Goal: Information Seeking & Learning: Find contact information

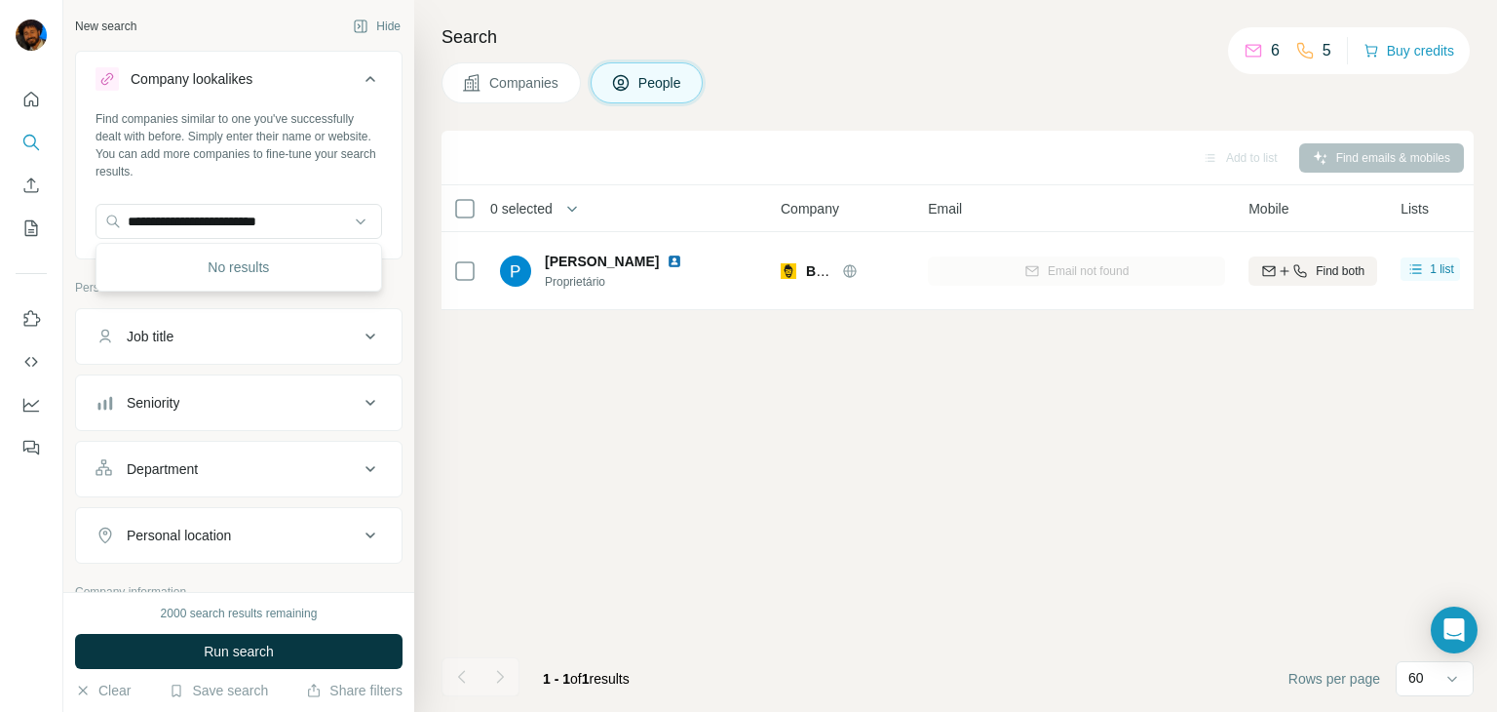
drag, startPoint x: 180, startPoint y: 217, endPoint x: 0, endPoint y: 321, distance: 207.8
click at [0, 323] on div "**********" at bounding box center [748, 356] width 1497 height 712
type input "**********"
click at [256, 275] on div "AppBeleza [DOMAIN_NAME]" at bounding box center [238, 274] width 277 height 53
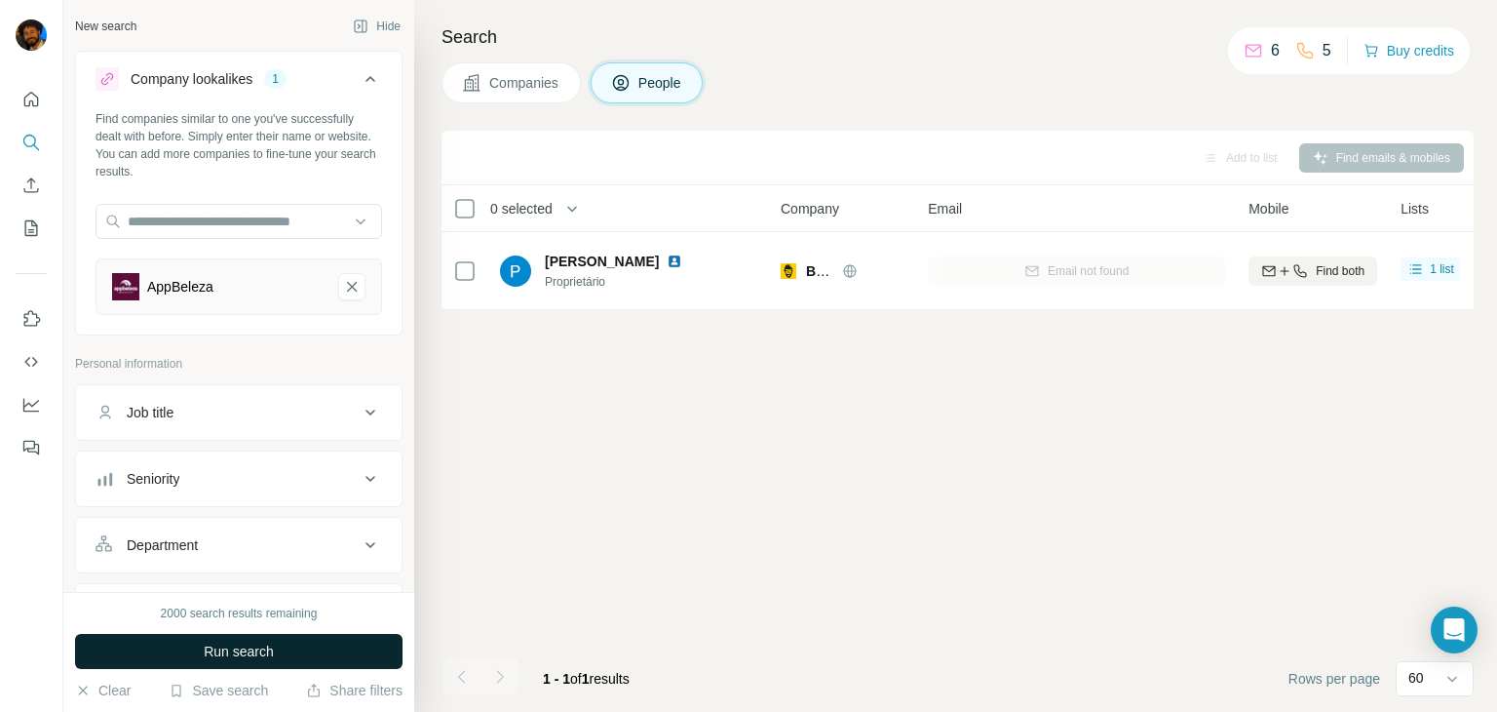
click at [226, 645] on button "Run search" at bounding box center [239, 651] width 328 height 35
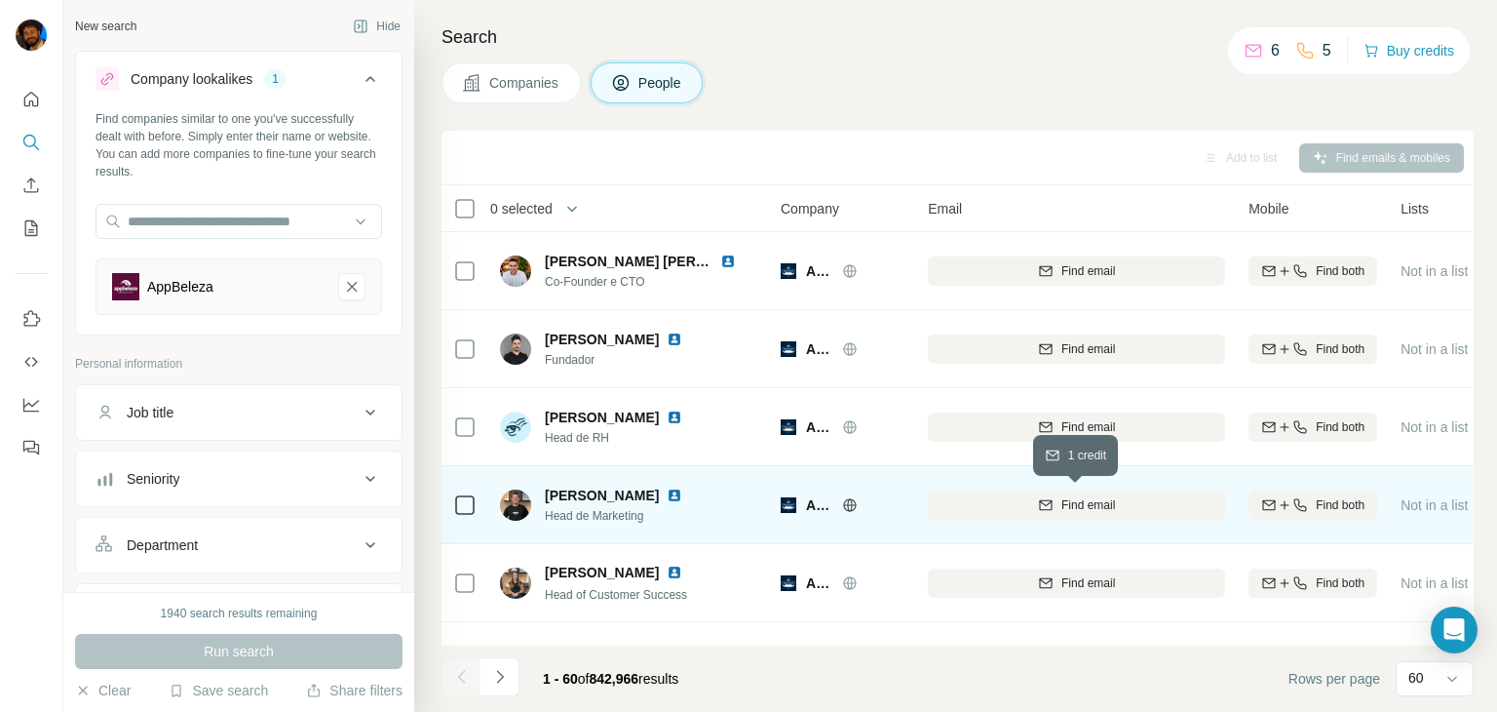
click at [1079, 511] on span "Find email" at bounding box center [1089, 505] width 54 height 18
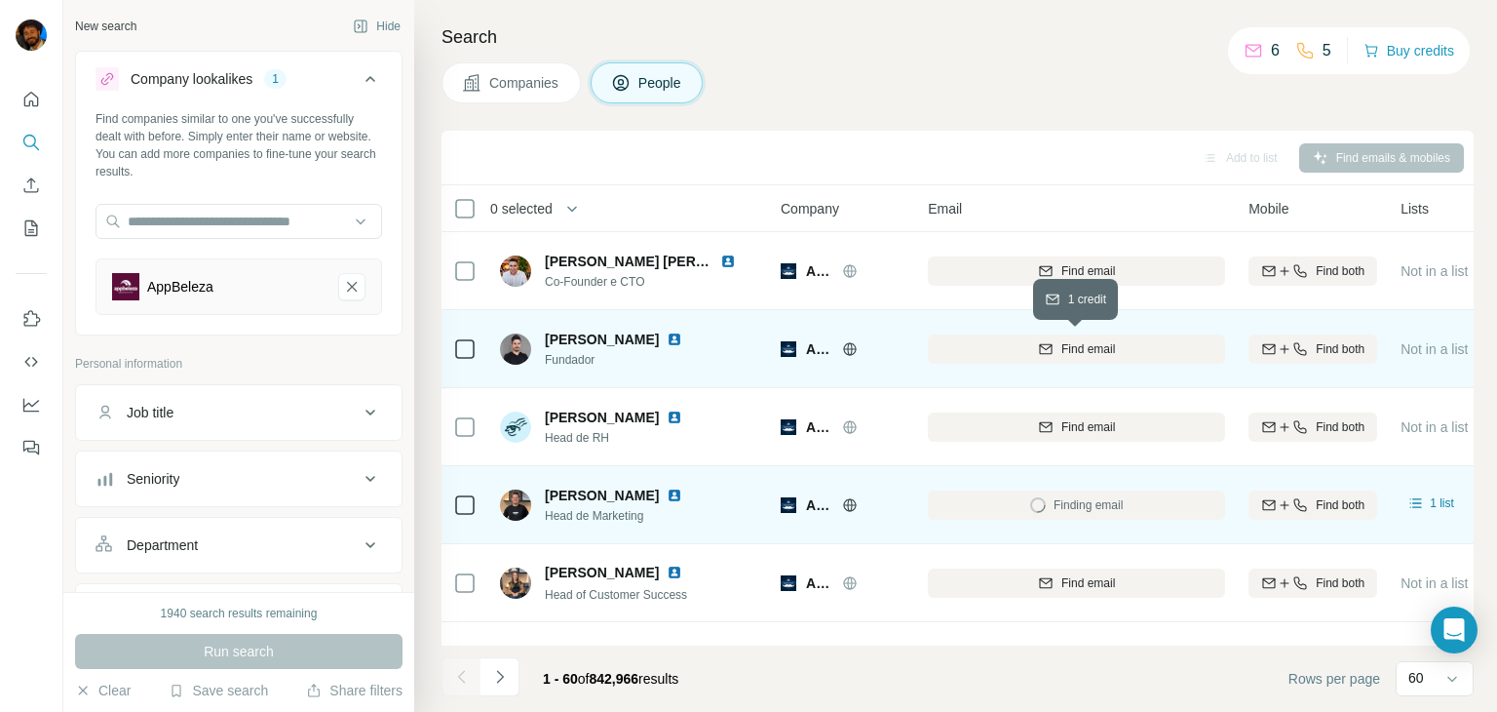
click at [1100, 351] on span "Find email" at bounding box center [1089, 349] width 54 height 18
click at [1088, 362] on div "Email not found" at bounding box center [1076, 349] width 297 height 54
drag, startPoint x: 1088, startPoint y: 362, endPoint x: 985, endPoint y: 333, distance: 107.1
click at [985, 333] on div "Email not found" at bounding box center [1076, 349] width 297 height 54
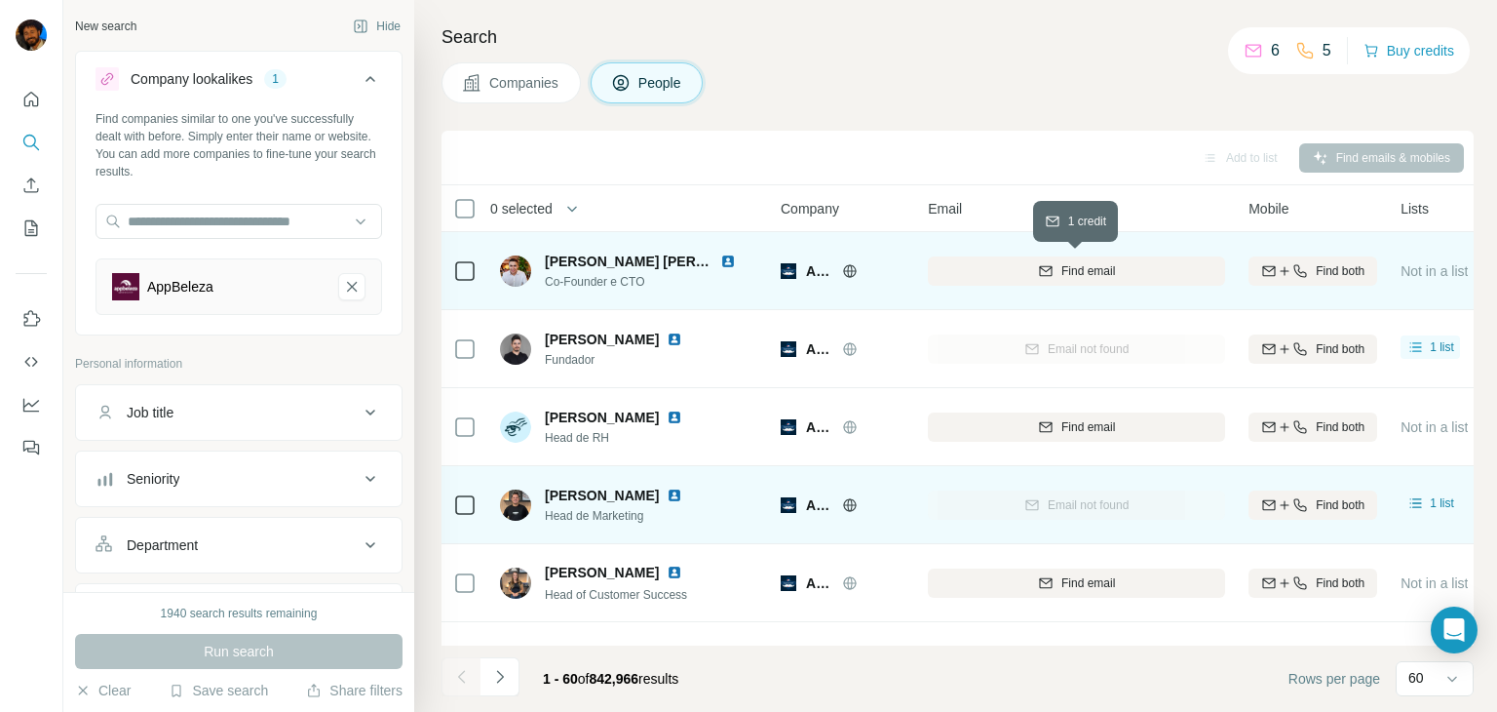
click at [1137, 273] on div "Find email" at bounding box center [1076, 271] width 297 height 18
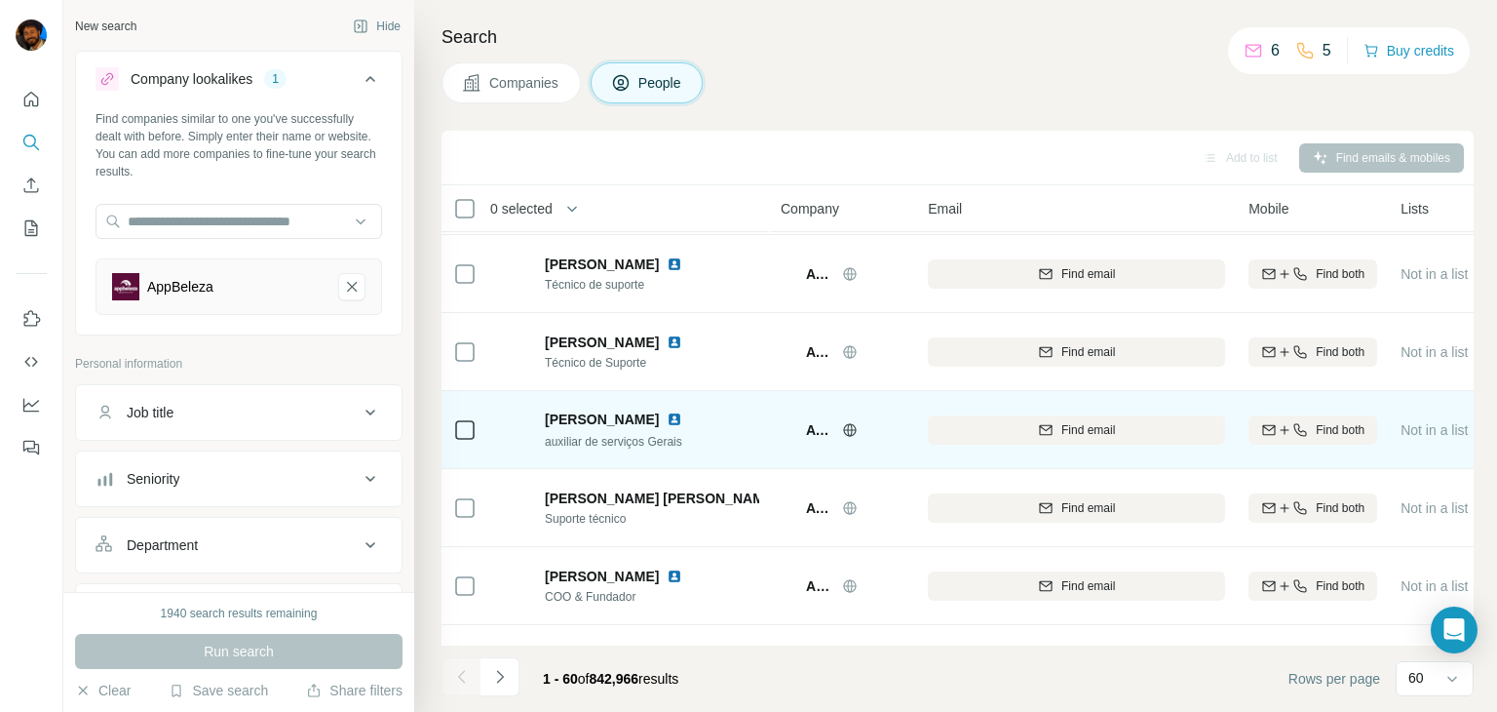
scroll to position [1033, 0]
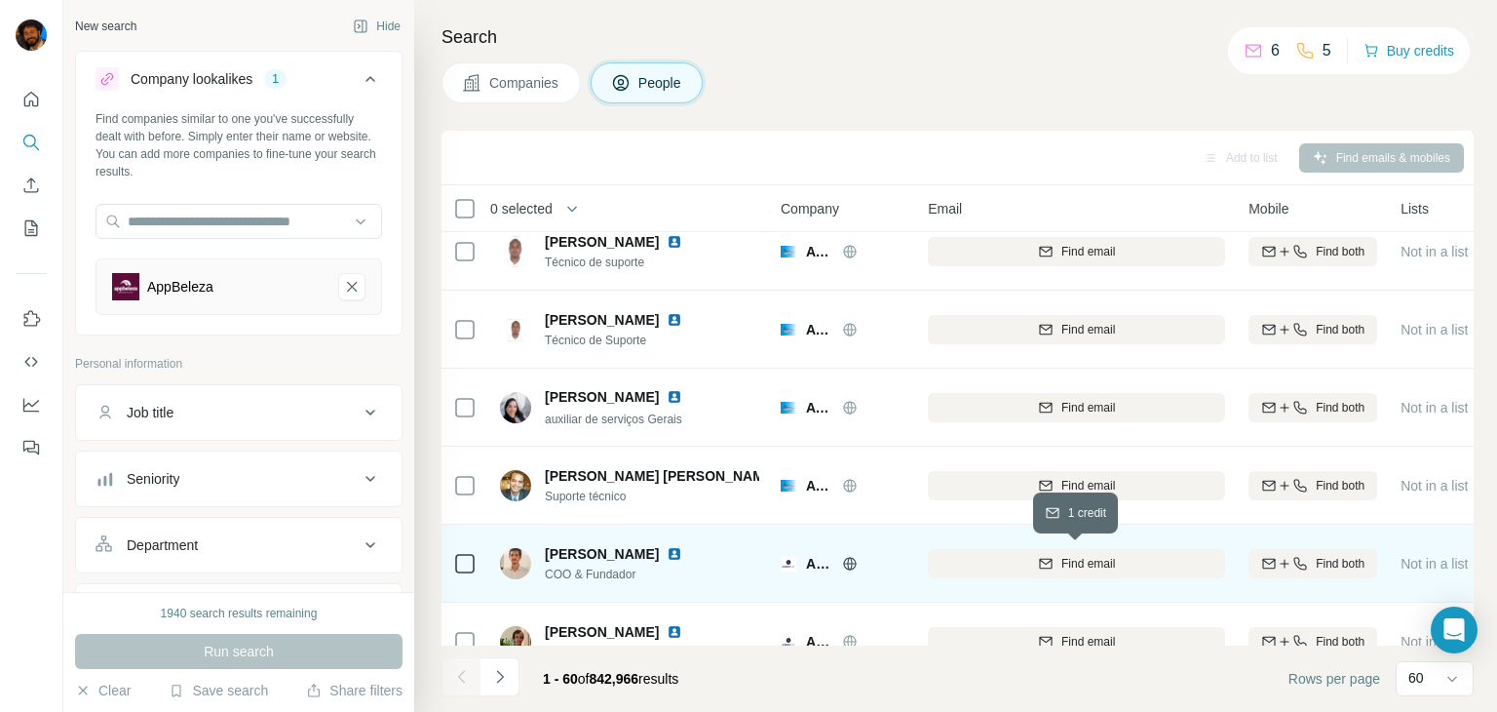
click at [1106, 570] on button "Find email" at bounding box center [1076, 563] width 297 height 29
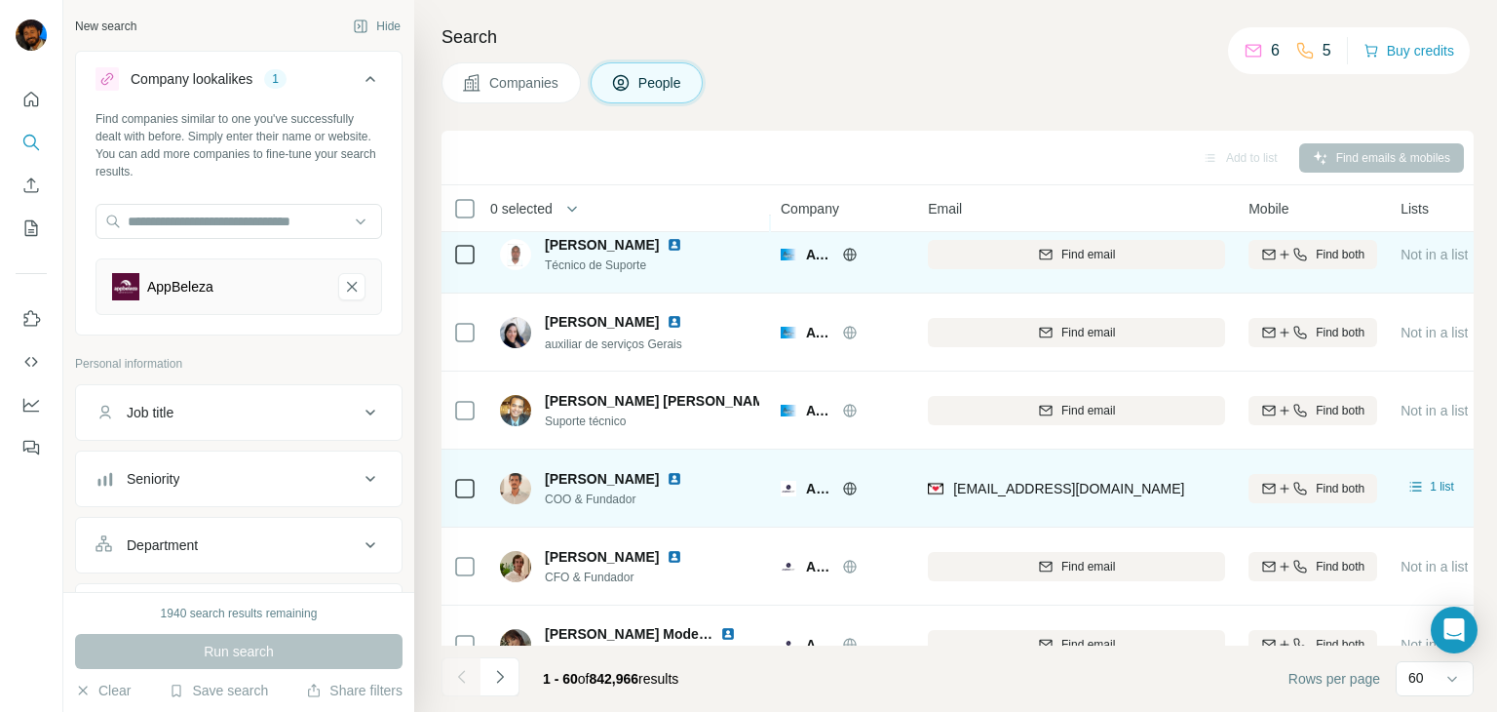
scroll to position [1176, 0]
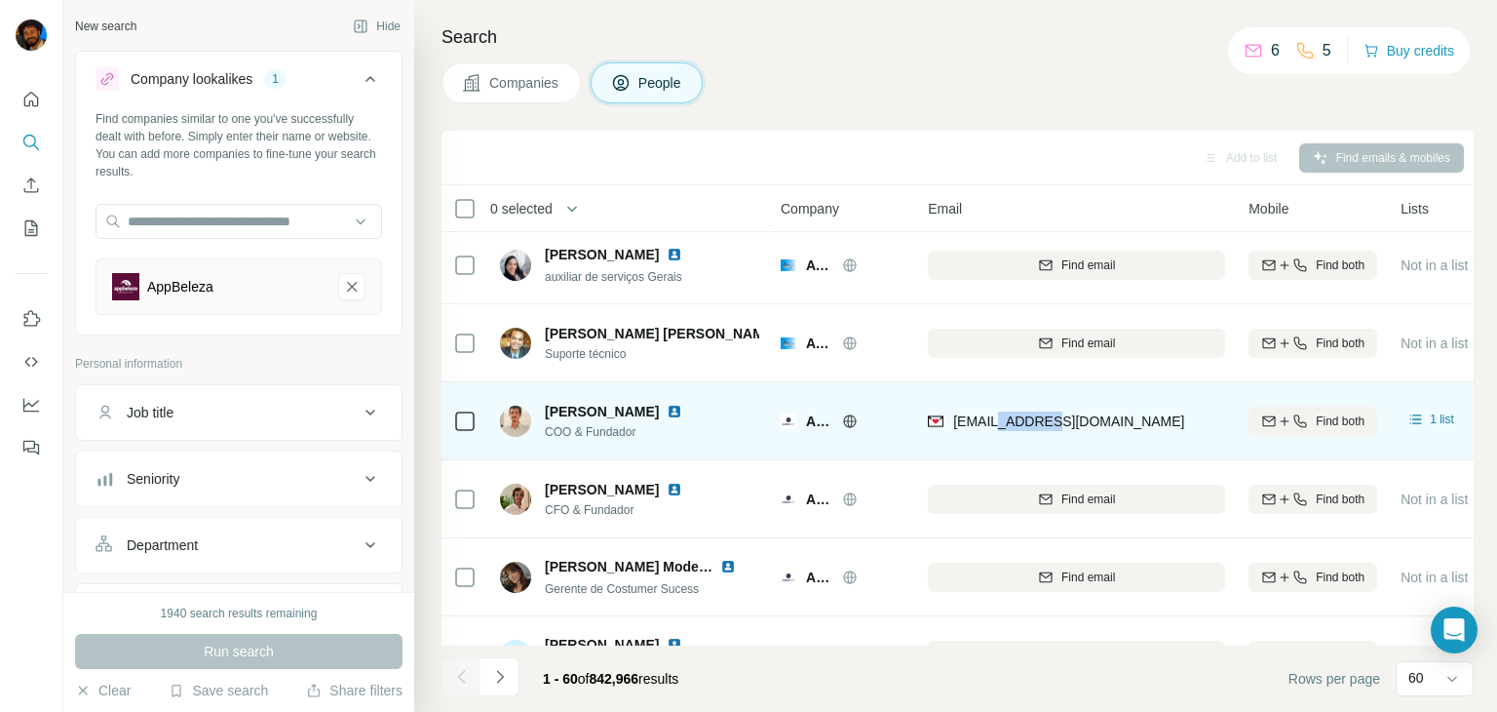
drag, startPoint x: 1037, startPoint y: 442, endPoint x: 995, endPoint y: 433, distance: 42.8
click at [995, 433] on div "[EMAIL_ADDRESS][DOMAIN_NAME]" at bounding box center [1076, 421] width 297 height 54
drag, startPoint x: 952, startPoint y: 422, endPoint x: 1161, endPoint y: 400, distance: 209.8
click at [1161, 400] on div "[EMAIL_ADDRESS][DOMAIN_NAME]" at bounding box center [1076, 421] width 297 height 54
copy span "[EMAIL_ADDRESS][DOMAIN_NAME]"
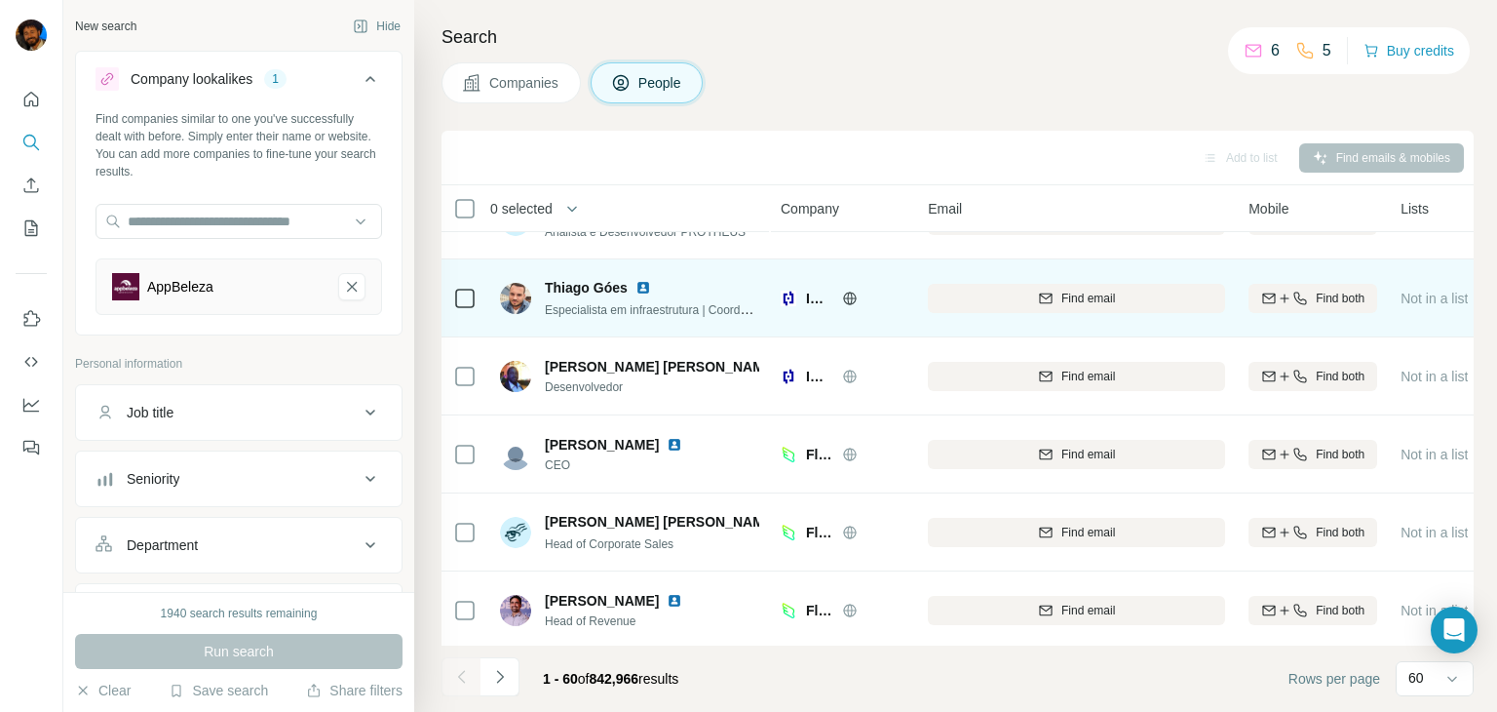
scroll to position [2414, 0]
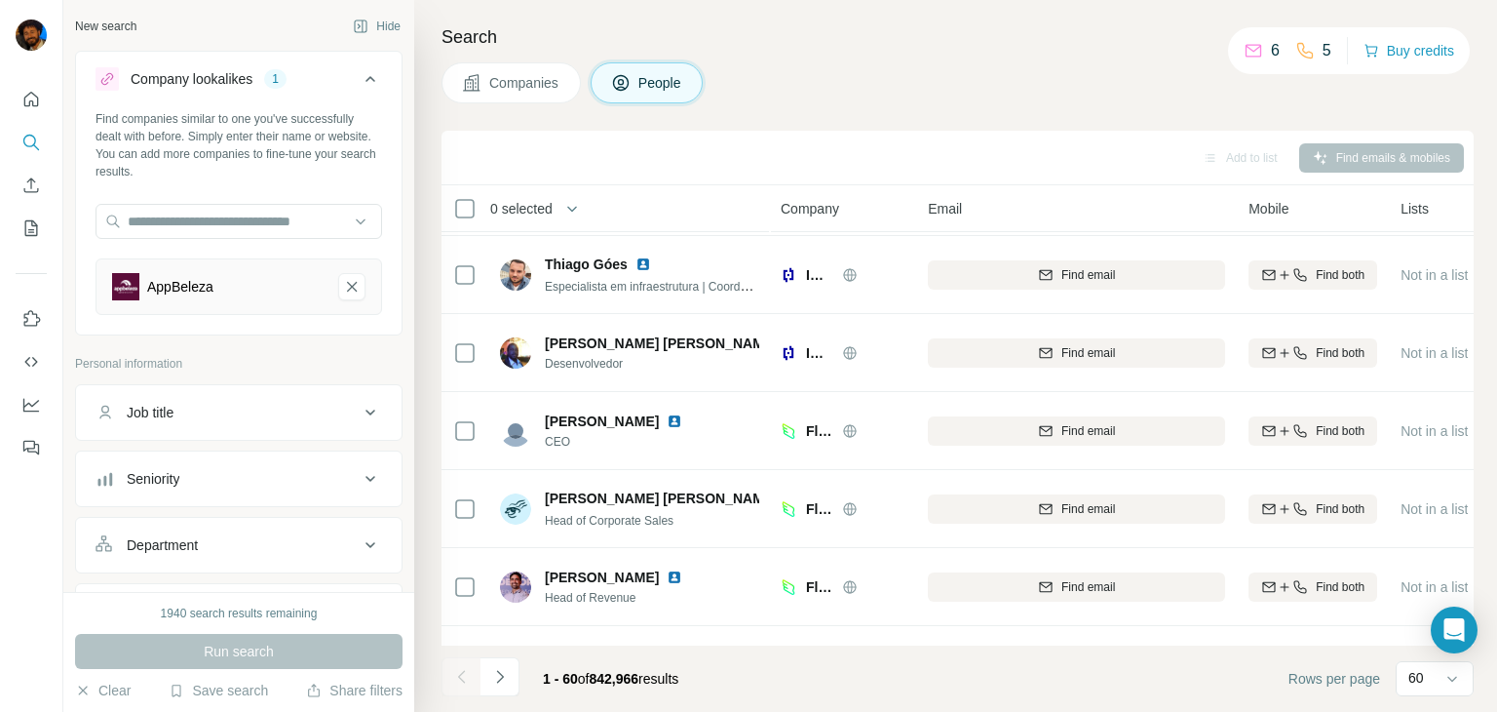
click at [540, 77] on span "Companies" at bounding box center [524, 82] width 71 height 19
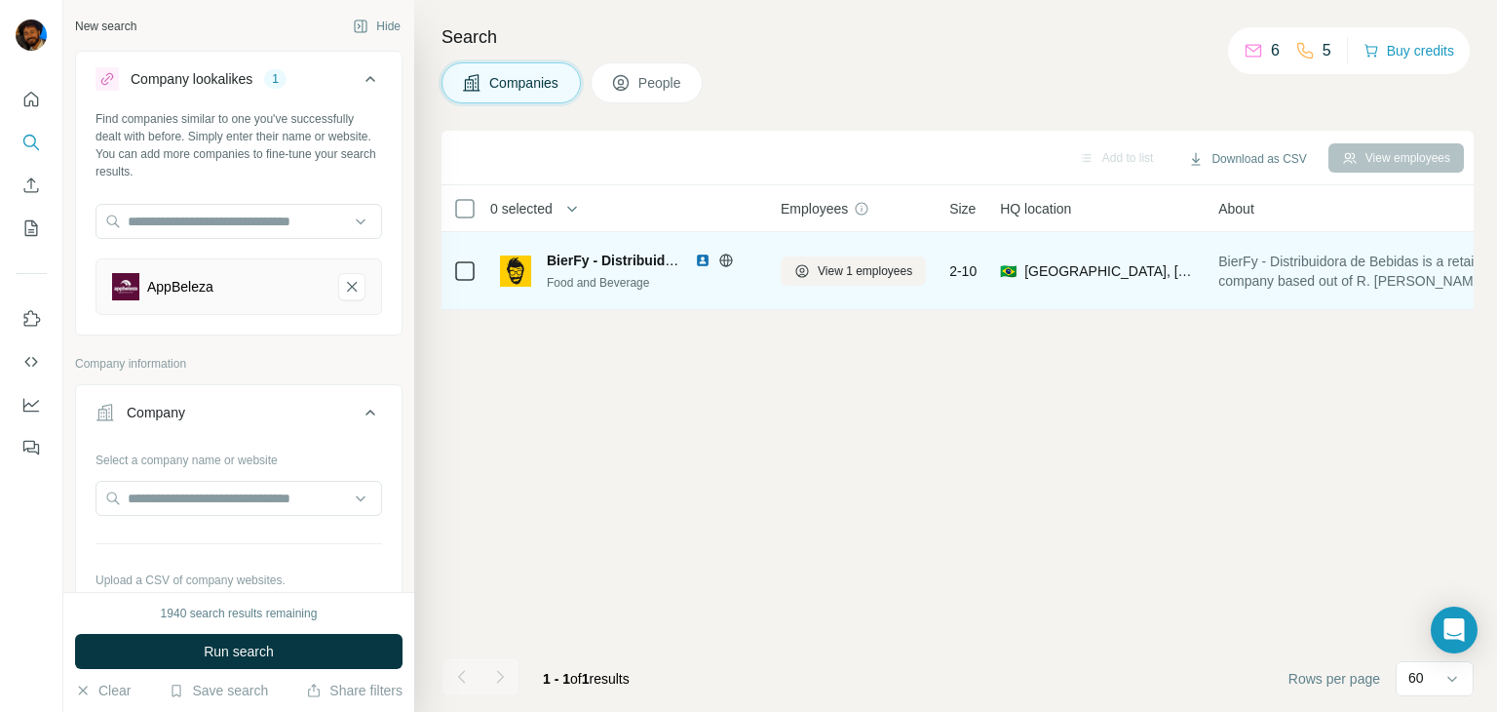
scroll to position [0, 0]
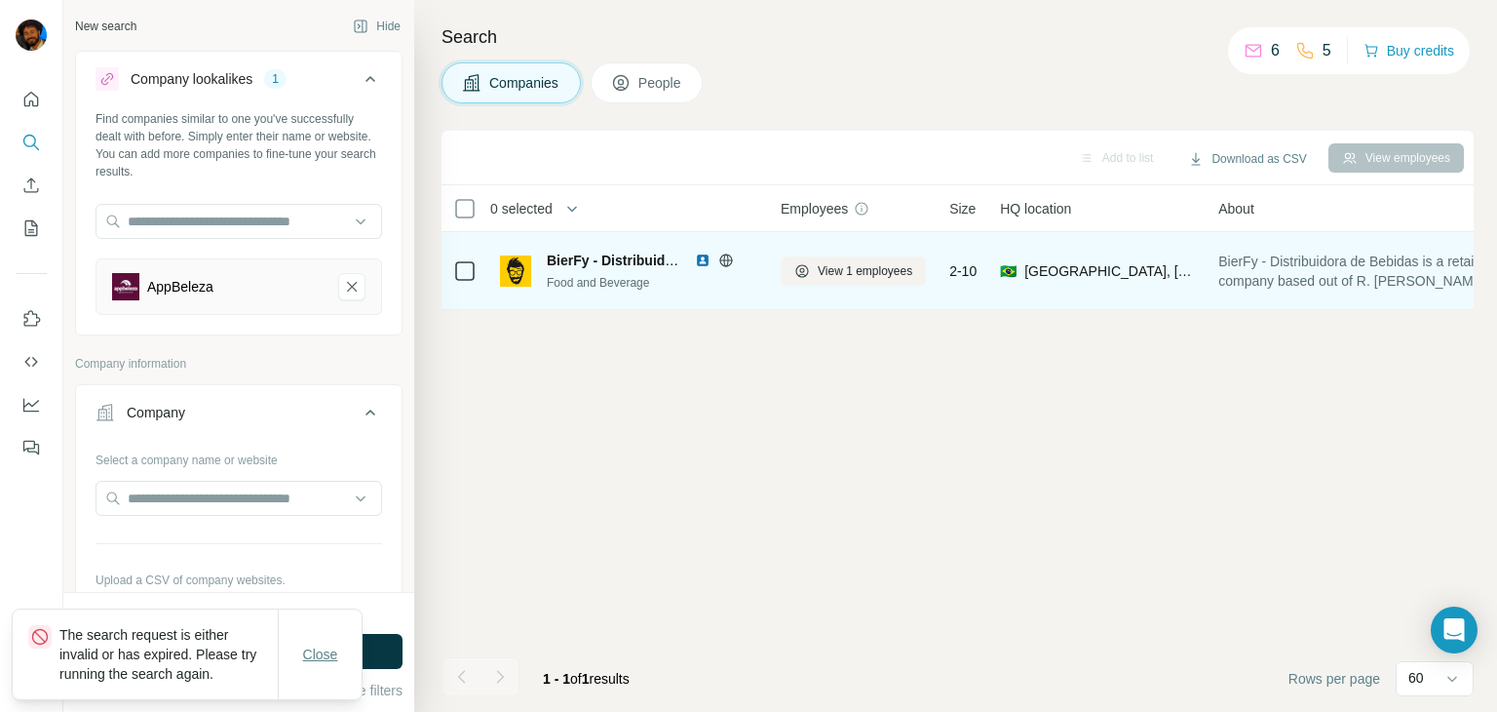
click at [327, 644] on span "Close" at bounding box center [320, 653] width 35 height 19
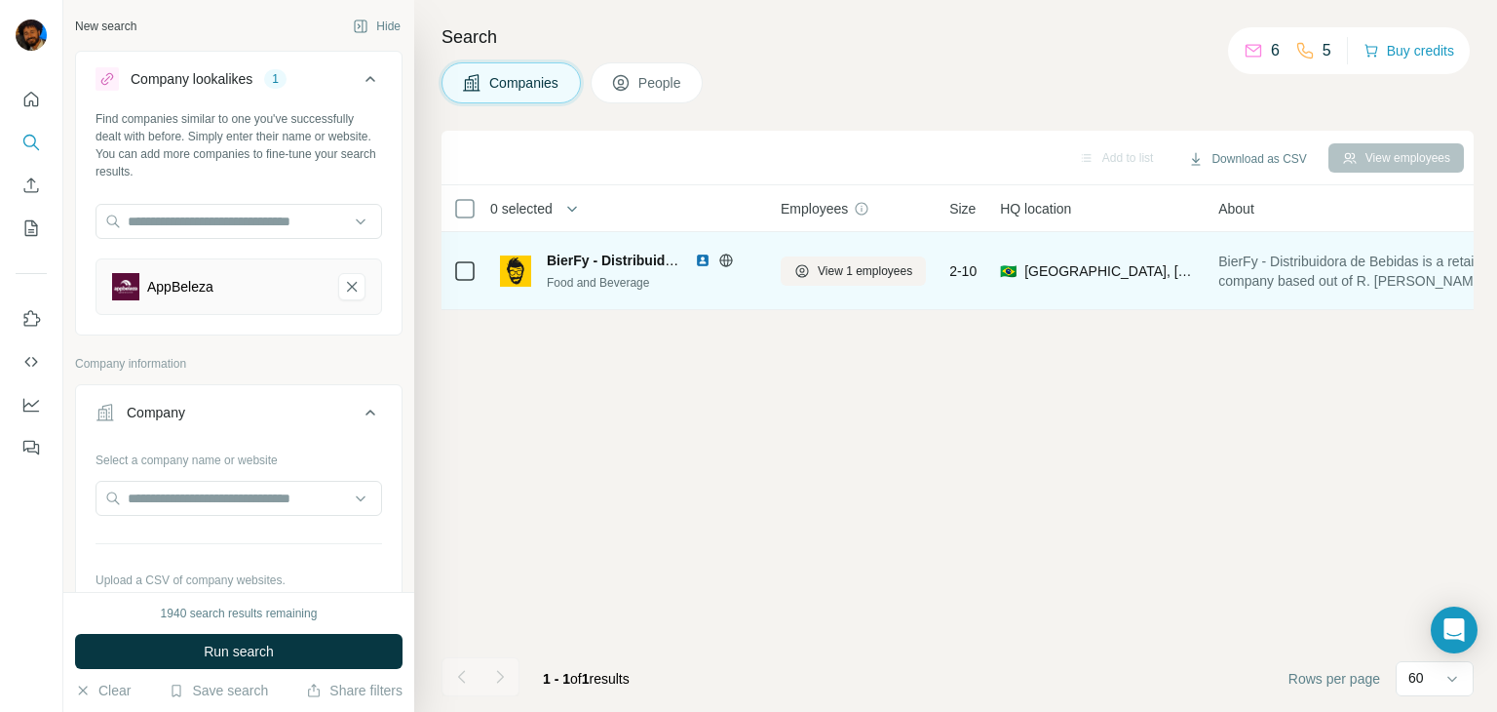
click at [324, 647] on button "Run search" at bounding box center [239, 651] width 328 height 35
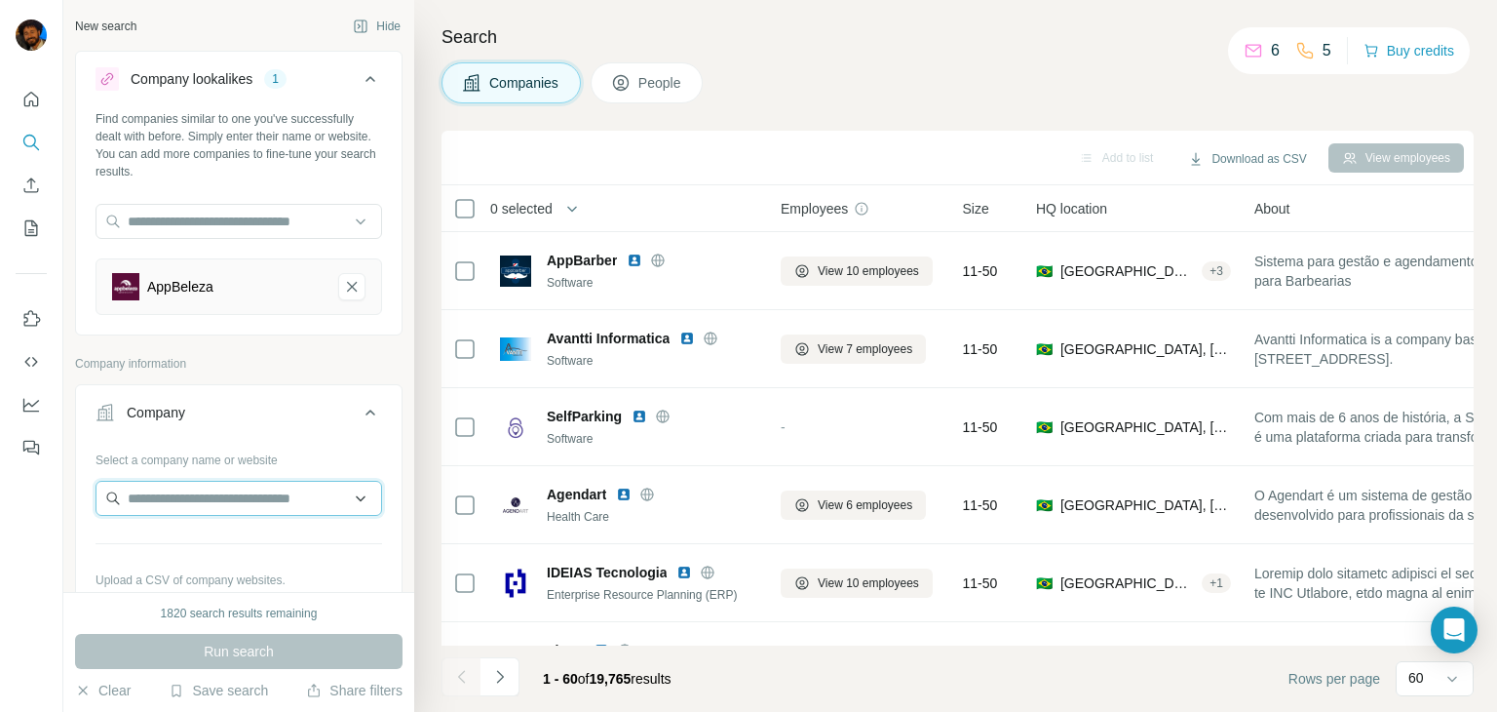
click at [168, 494] on input "text" at bounding box center [239, 498] width 287 height 35
paste input "**********"
type input "**********"
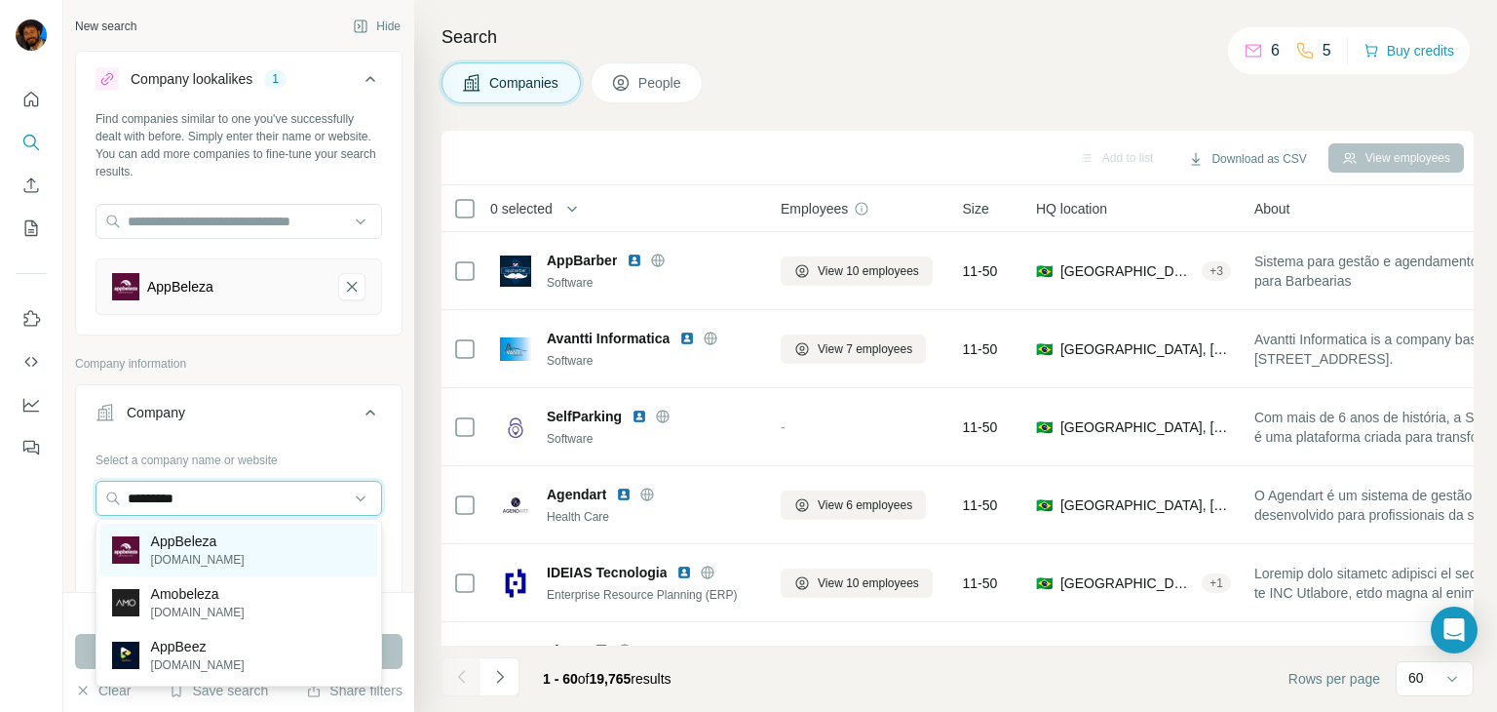
type input "*********"
click at [238, 533] on p "AppBeleza" at bounding box center [198, 540] width 94 height 19
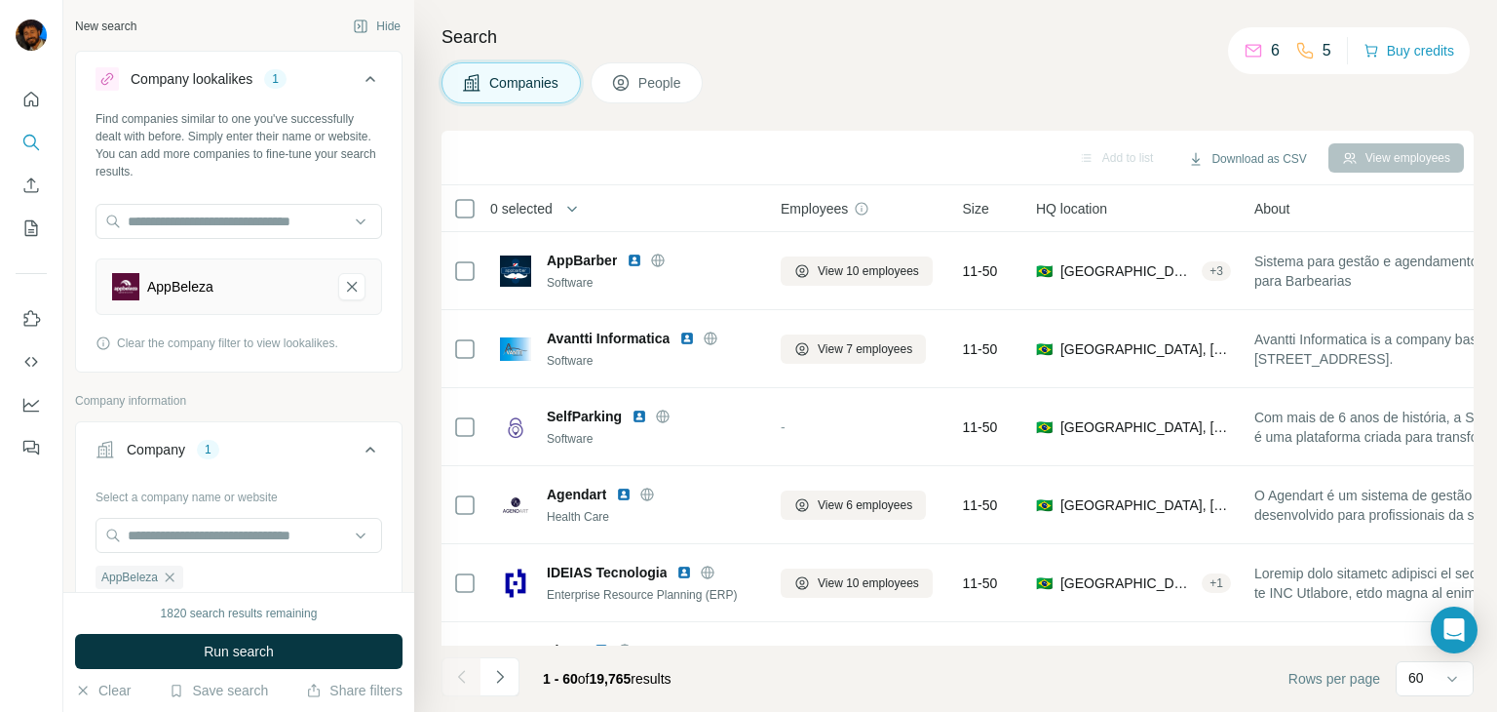
drag, startPoint x: 345, startPoint y: 285, endPoint x: 337, endPoint y: 272, distance: 14.9
click at [345, 286] on icon "AppBeleza-remove-button" at bounding box center [352, 286] width 18 height 19
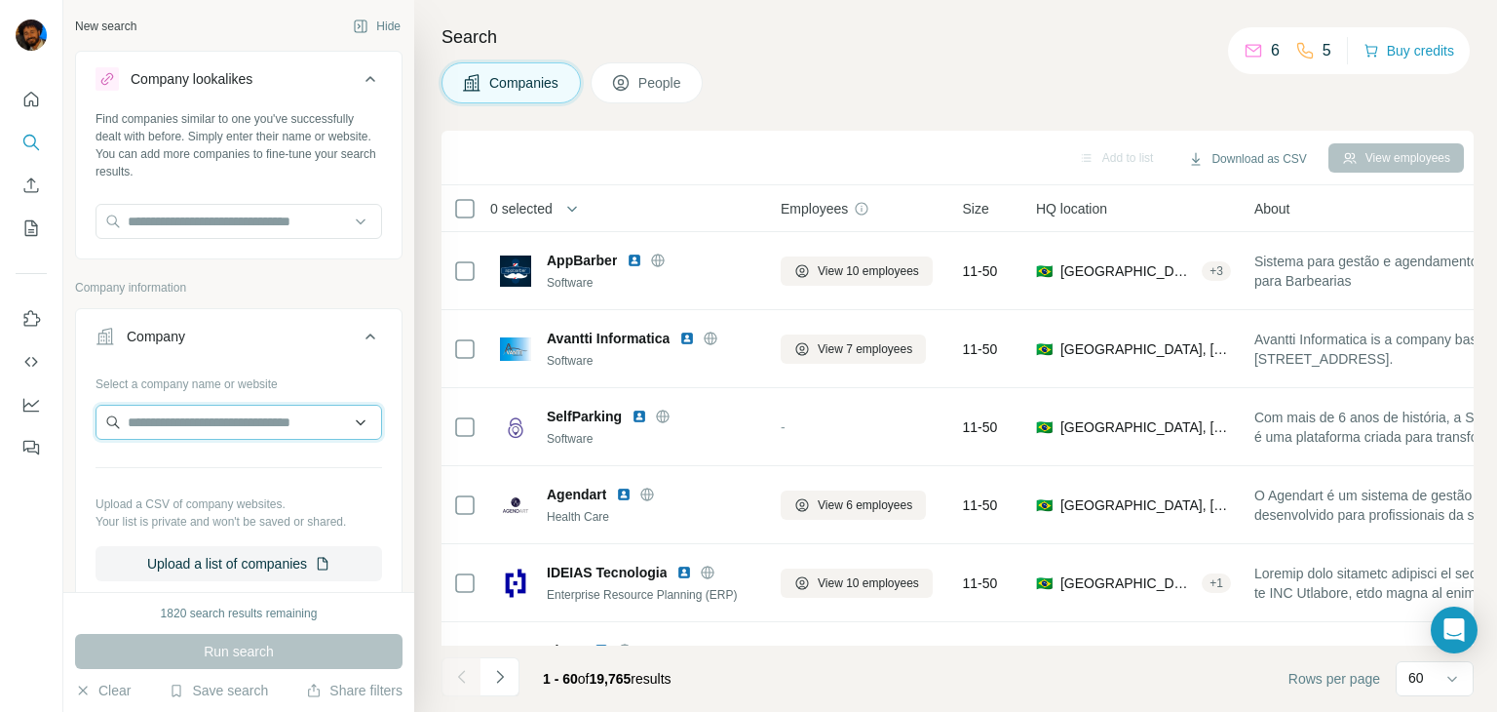
click at [228, 430] on input "text" at bounding box center [239, 422] width 287 height 35
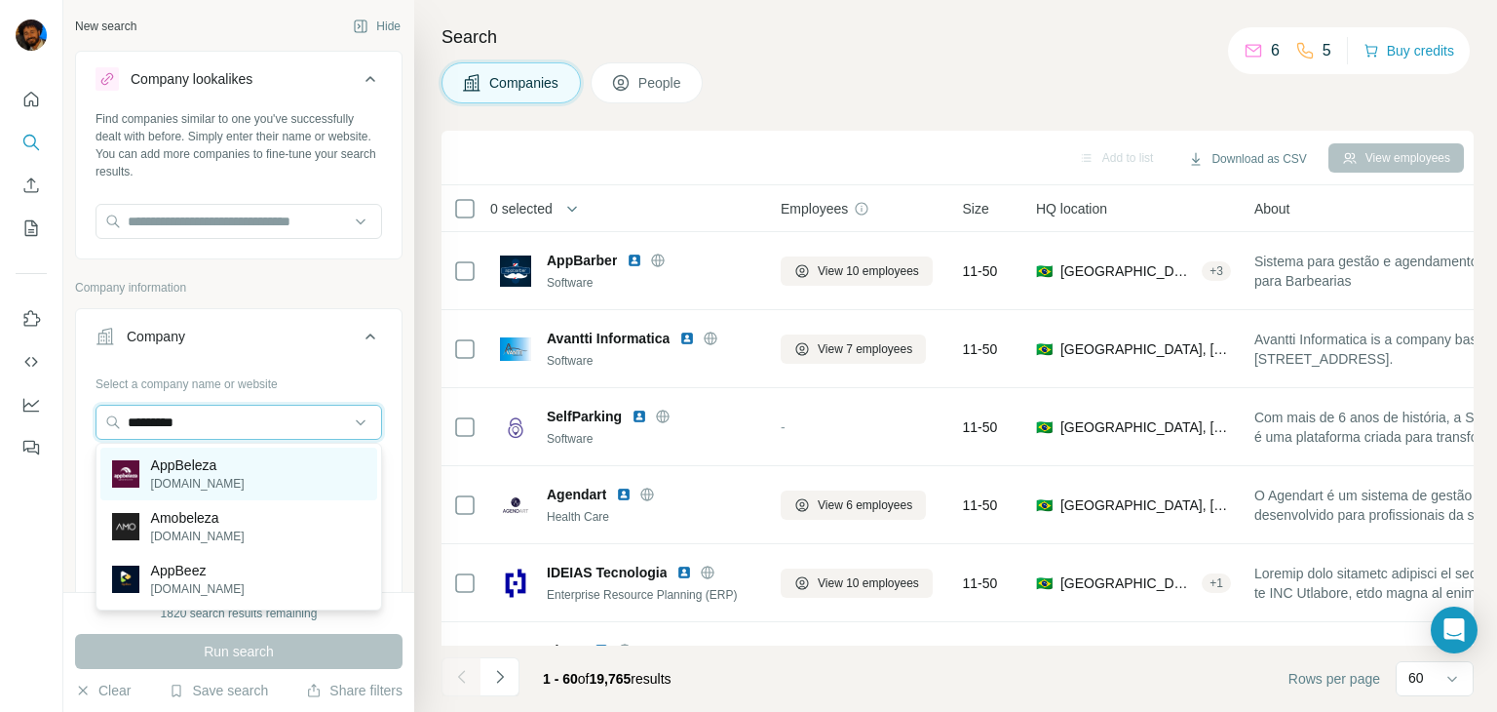
type input "*********"
click at [267, 457] on div "AppBeleza [DOMAIN_NAME]" at bounding box center [238, 473] width 277 height 53
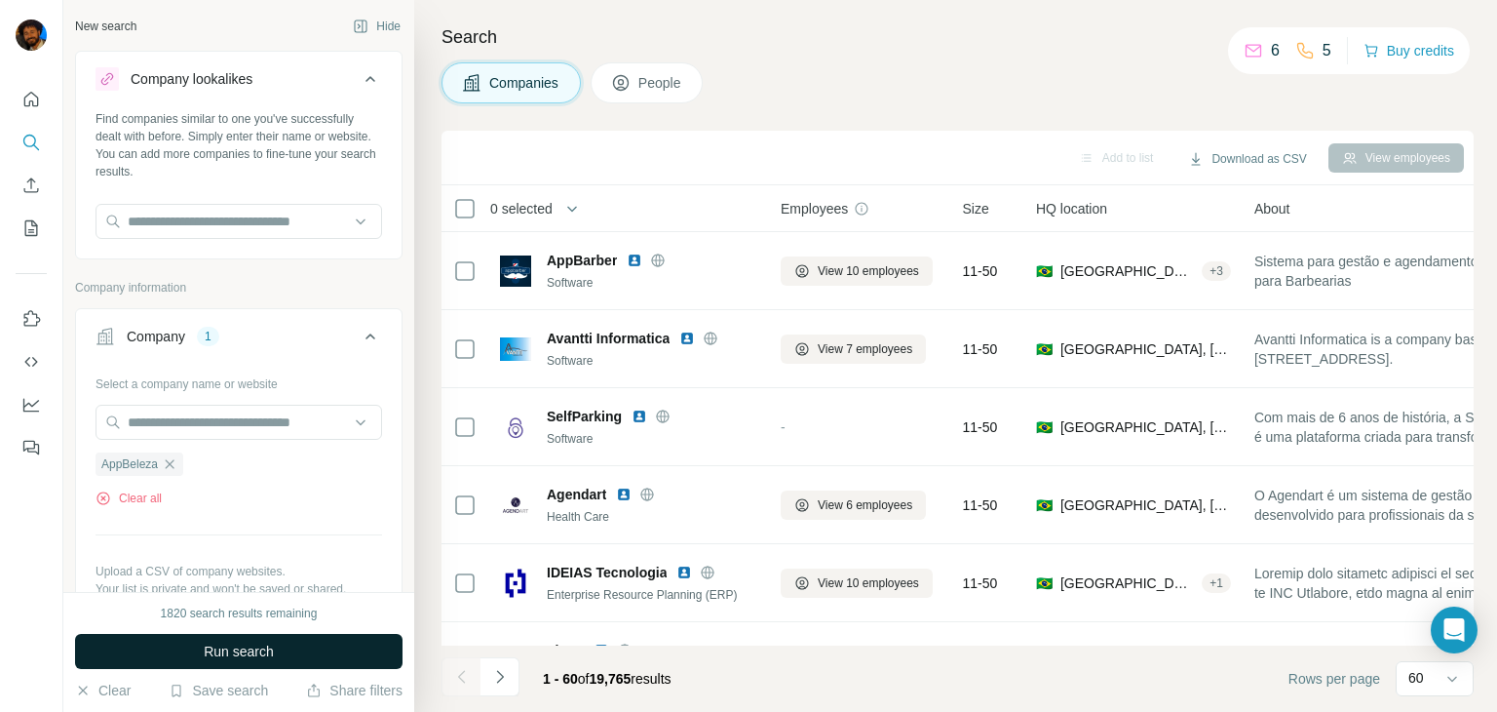
drag, startPoint x: 229, startPoint y: 678, endPoint x: 250, endPoint y: 651, distance: 34.1
click at [250, 651] on div "1820 search results remaining Run search Clear Save search Share filters" at bounding box center [238, 652] width 351 height 120
click at [250, 651] on span "Run search" at bounding box center [239, 650] width 70 height 19
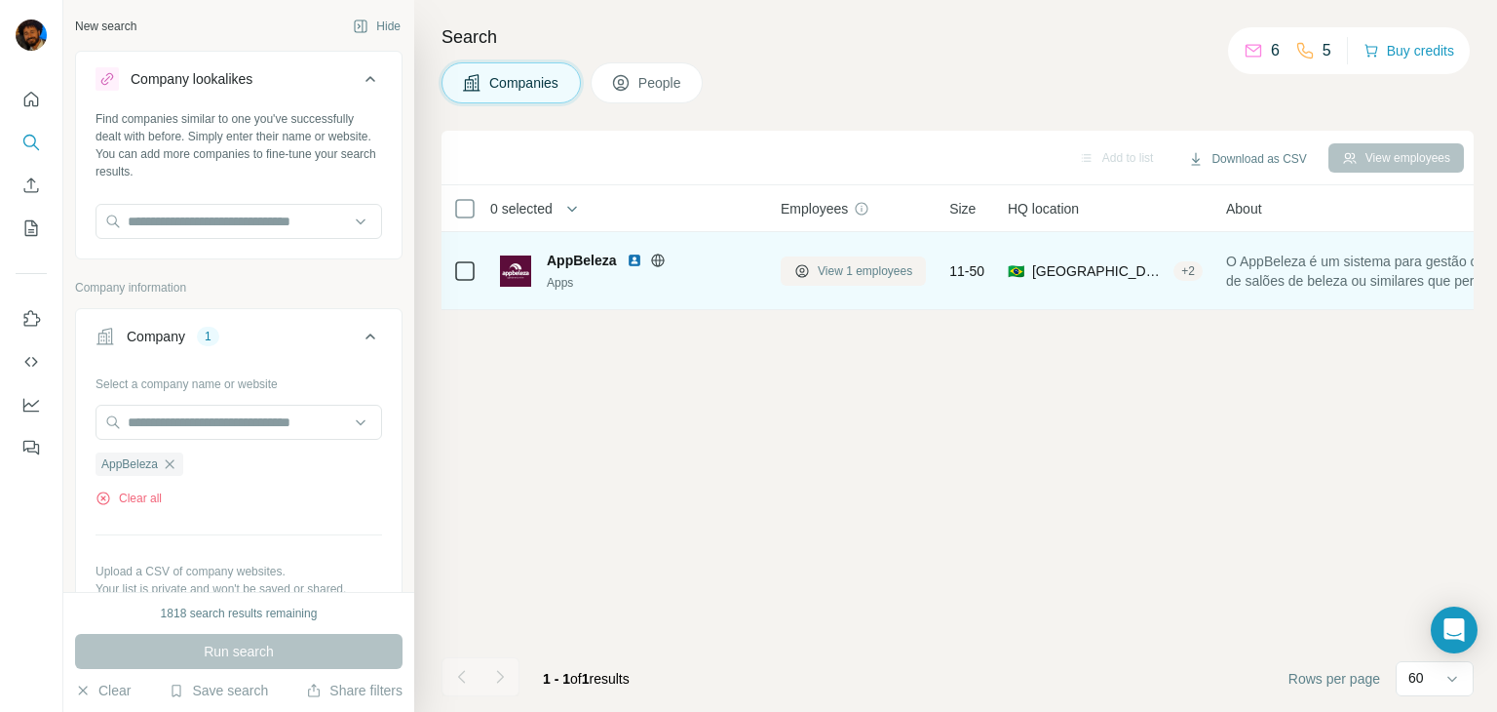
click at [857, 273] on span "View 1 employees" at bounding box center [865, 271] width 95 height 18
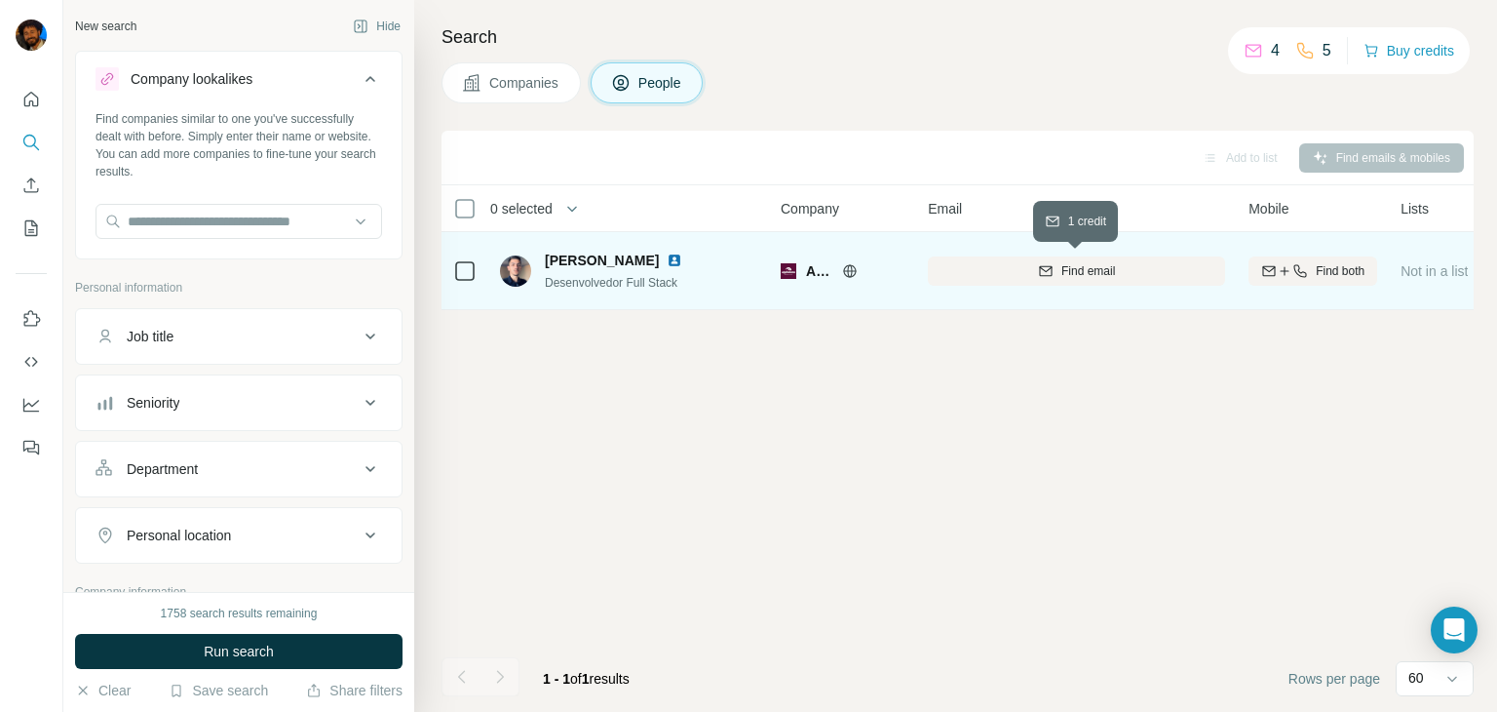
click at [1081, 275] on span "Find email" at bounding box center [1089, 271] width 54 height 18
click at [850, 276] on icon at bounding box center [850, 271] width 16 height 16
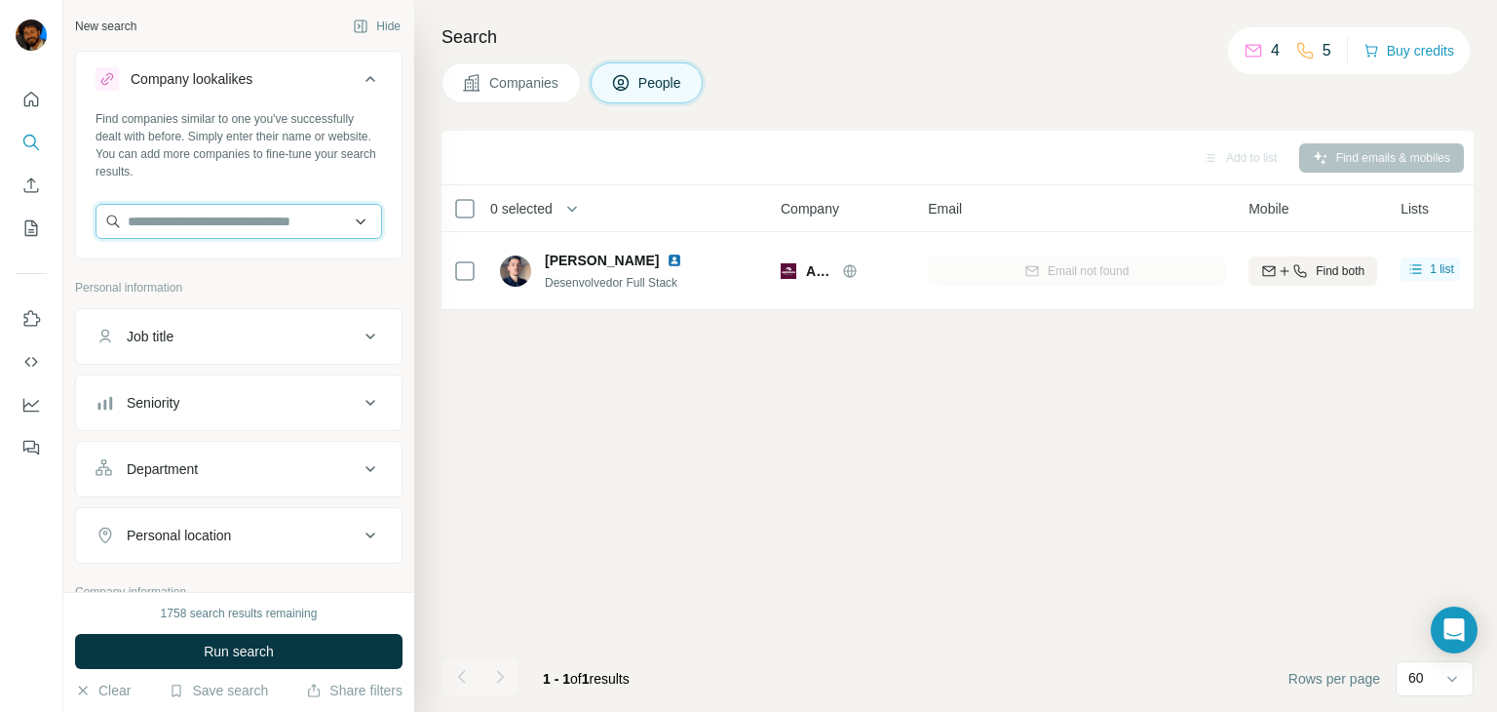
click at [168, 217] on input "text" at bounding box center [239, 221] width 287 height 35
click at [376, 69] on icon at bounding box center [370, 78] width 23 height 23
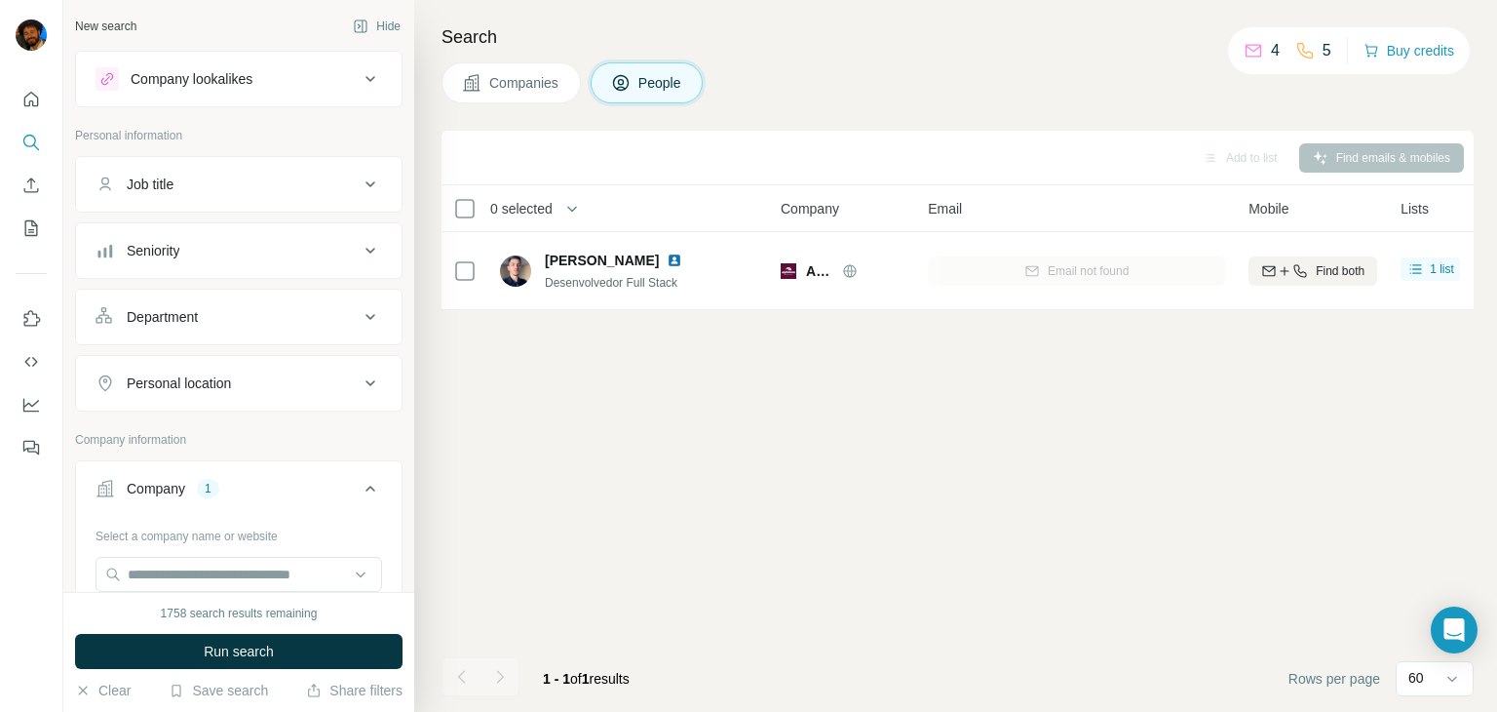
click at [503, 77] on span "Companies" at bounding box center [524, 82] width 71 height 19
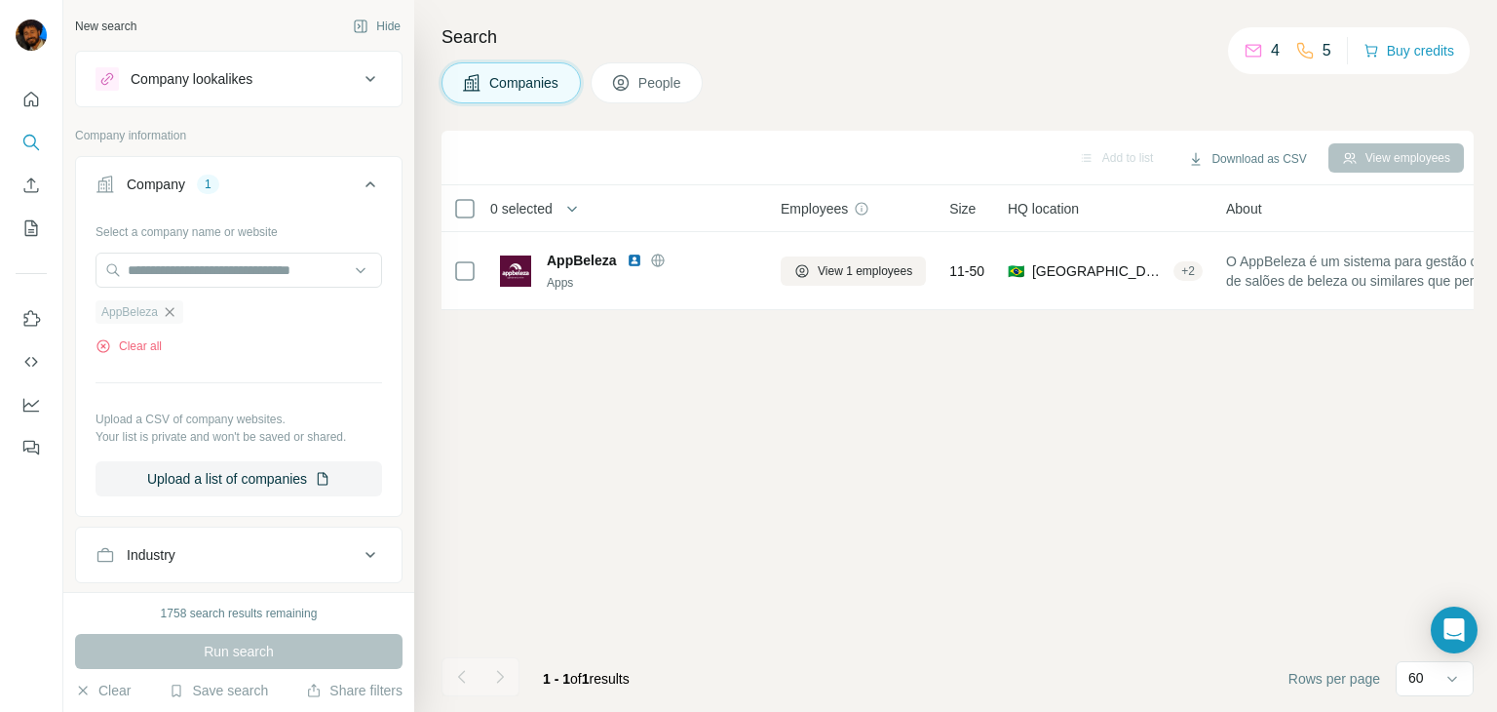
click at [174, 302] on div "AppBeleza" at bounding box center [140, 311] width 88 height 23
click at [173, 315] on icon "button" at bounding box center [170, 312] width 16 height 16
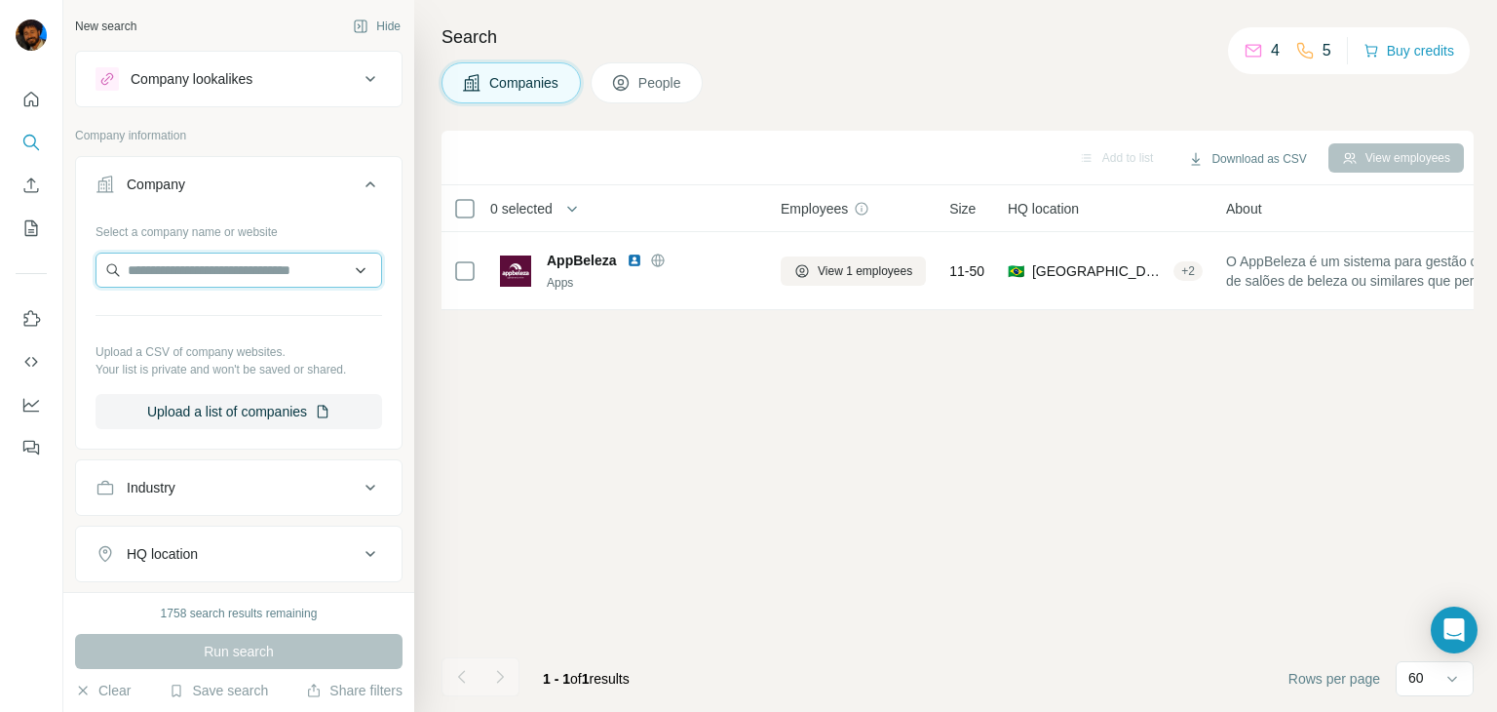
click at [176, 282] on input "text" at bounding box center [239, 269] width 287 height 35
paste input "**********"
click at [329, 267] on input "**********" at bounding box center [239, 269] width 287 height 35
paste input "text"
type input "**********"
